Goal: Task Accomplishment & Management: Manage account settings

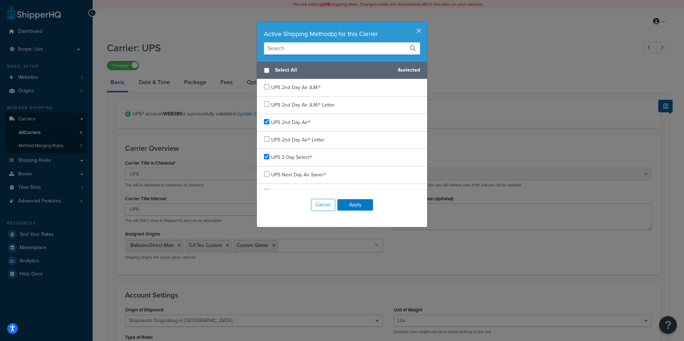
select select "ups"
select select "us"
select select "02"
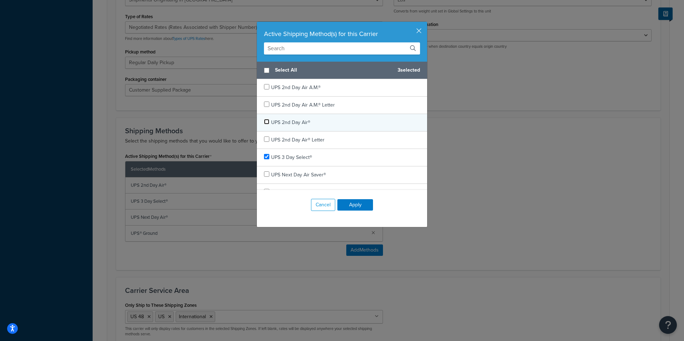
click at [265, 120] on input "checkbox" at bounding box center [266, 121] width 5 height 5
checkbox input "false"
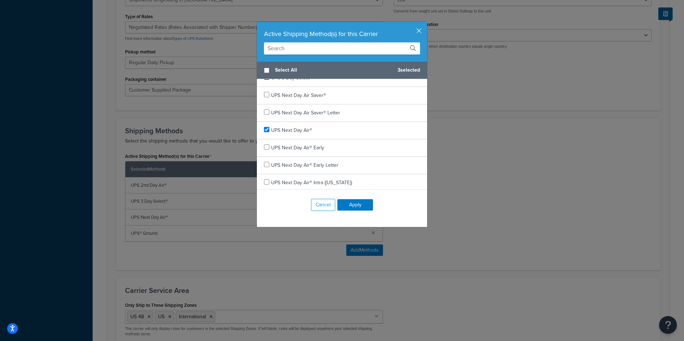
scroll to position [107, 0]
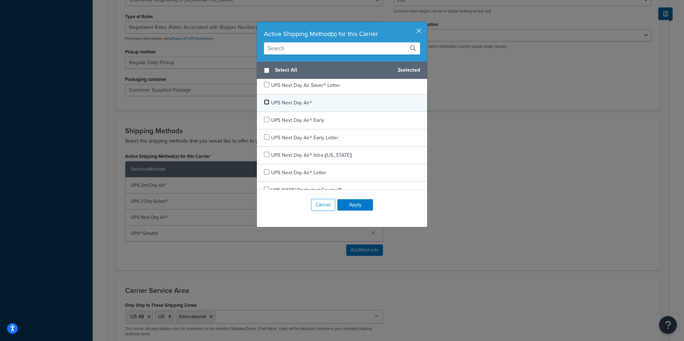
click at [265, 102] on input "checkbox" at bounding box center [266, 101] width 5 height 5
checkbox input "false"
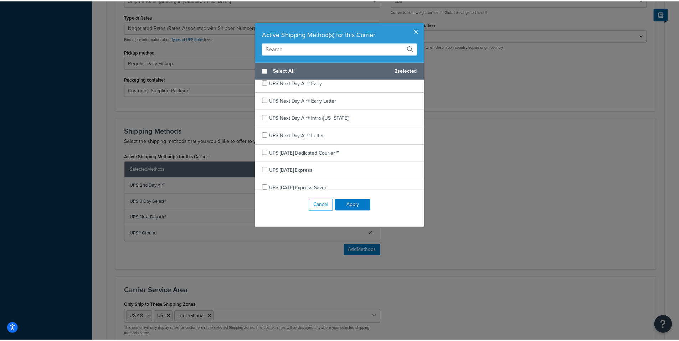
scroll to position [249, 0]
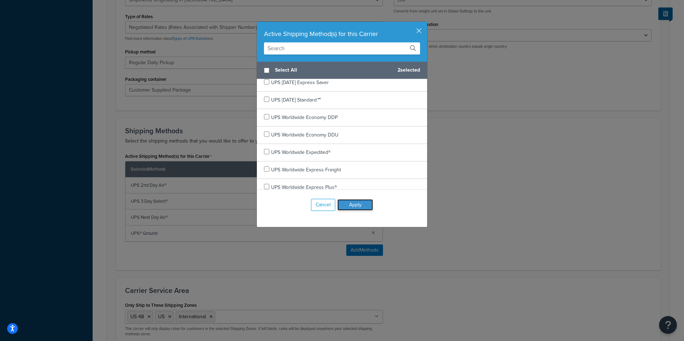
click at [351, 203] on button "Apply" at bounding box center [356, 204] width 36 height 11
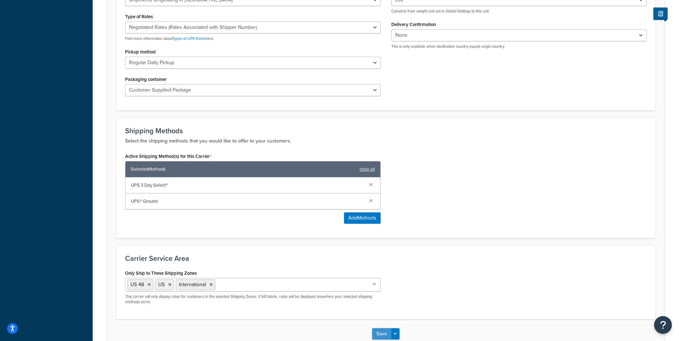
click at [380, 333] on button "Save" at bounding box center [381, 333] width 19 height 11
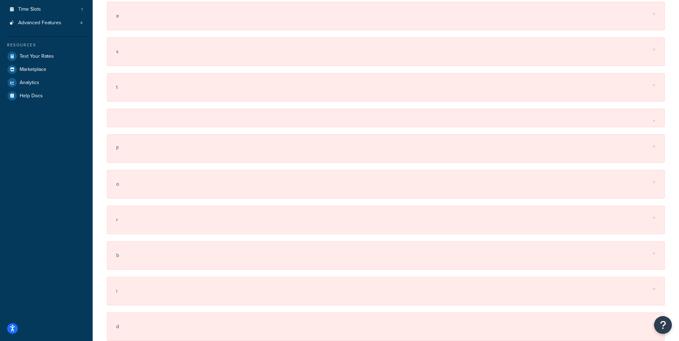
scroll to position [0, 0]
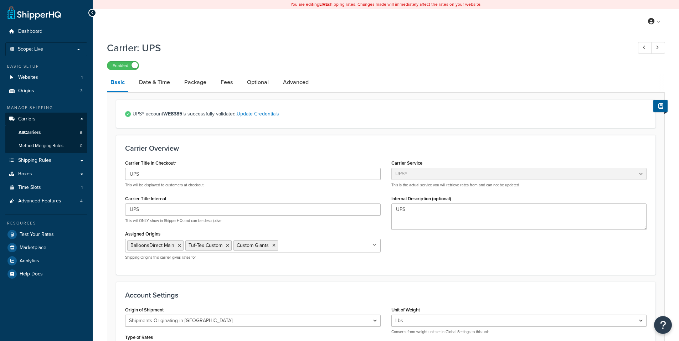
select select "ups"
select select "us"
select select "02"
click at [36, 132] on span "All Carriers" at bounding box center [30, 133] width 22 height 6
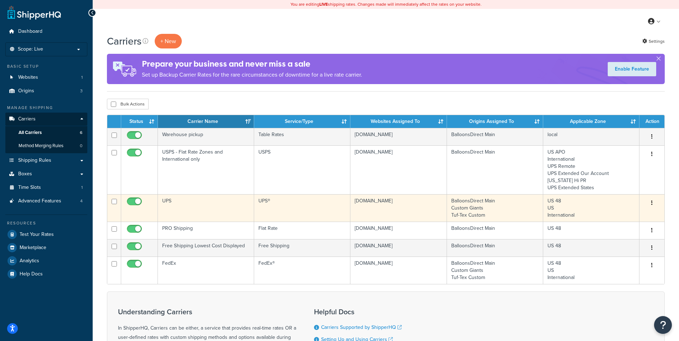
click at [651, 201] on button "button" at bounding box center [652, 202] width 10 height 11
click at [607, 214] on link "Edit" at bounding box center [623, 217] width 56 height 15
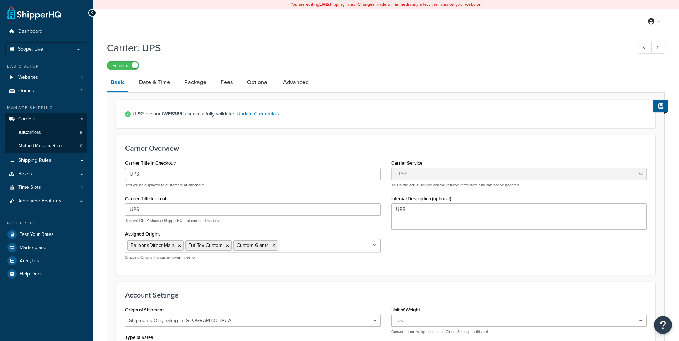
select select "ups"
select select "us"
select select "02"
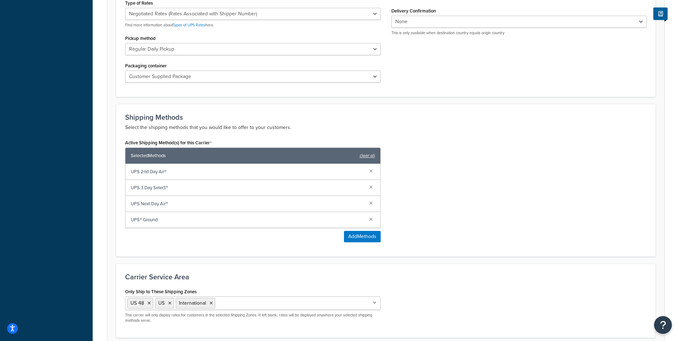
scroll to position [356, 0]
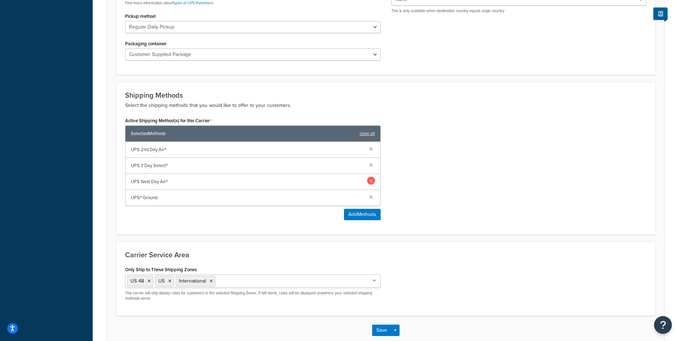
click at [371, 179] on link at bounding box center [371, 181] width 8 height 8
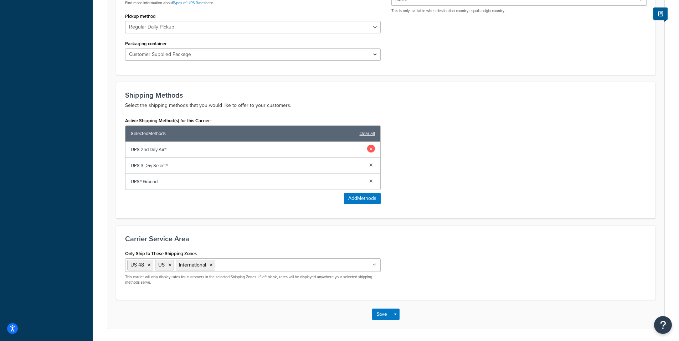
click at [371, 149] on link at bounding box center [371, 149] width 8 height 8
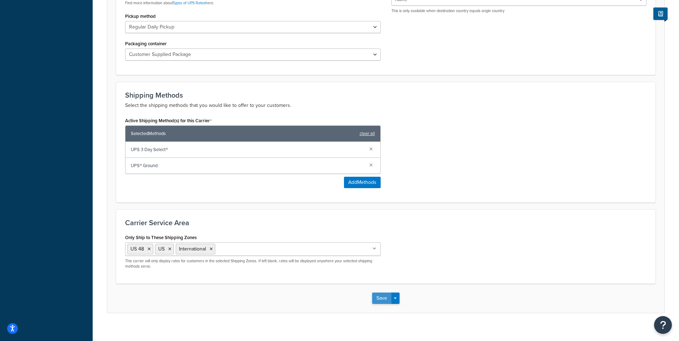
click at [381, 297] on button "Save" at bounding box center [381, 298] width 19 height 11
